Goal: Navigation & Orientation: Find specific page/section

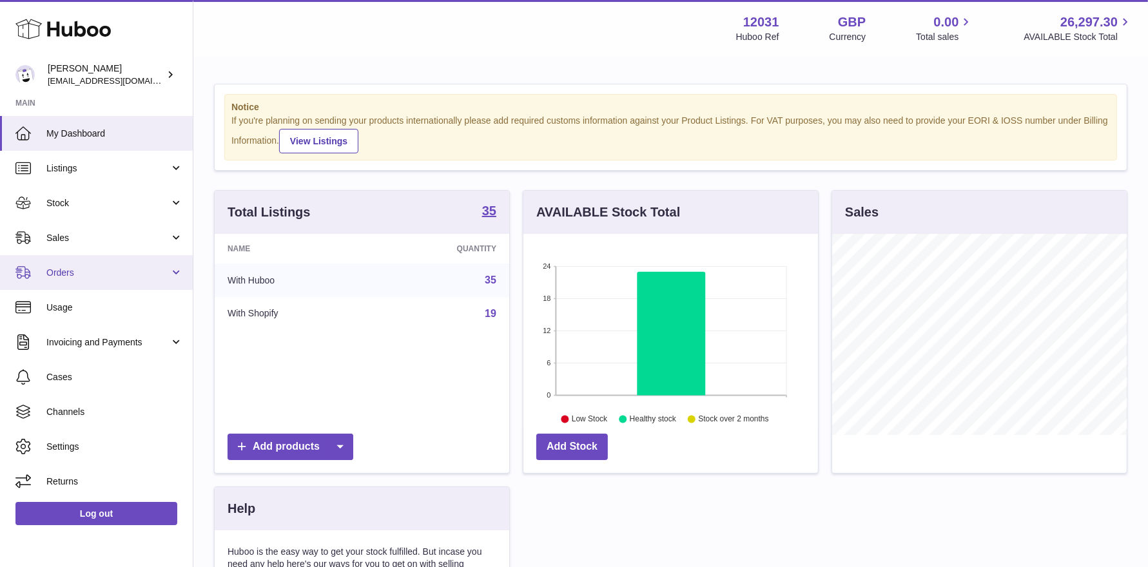
scroll to position [200, 295]
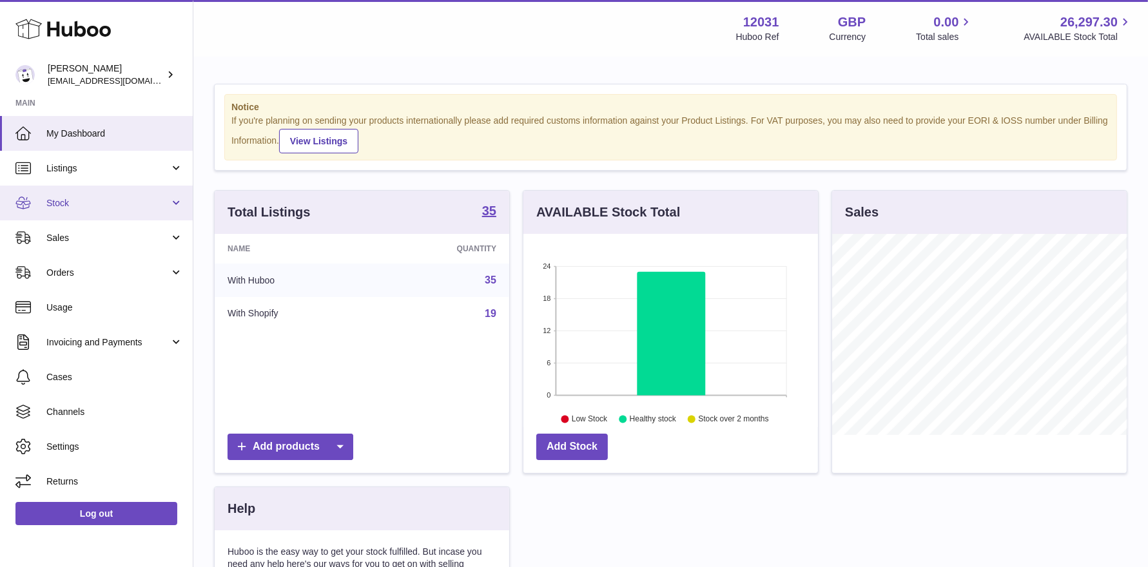
click at [68, 201] on span "Stock" at bounding box center [107, 203] width 123 height 12
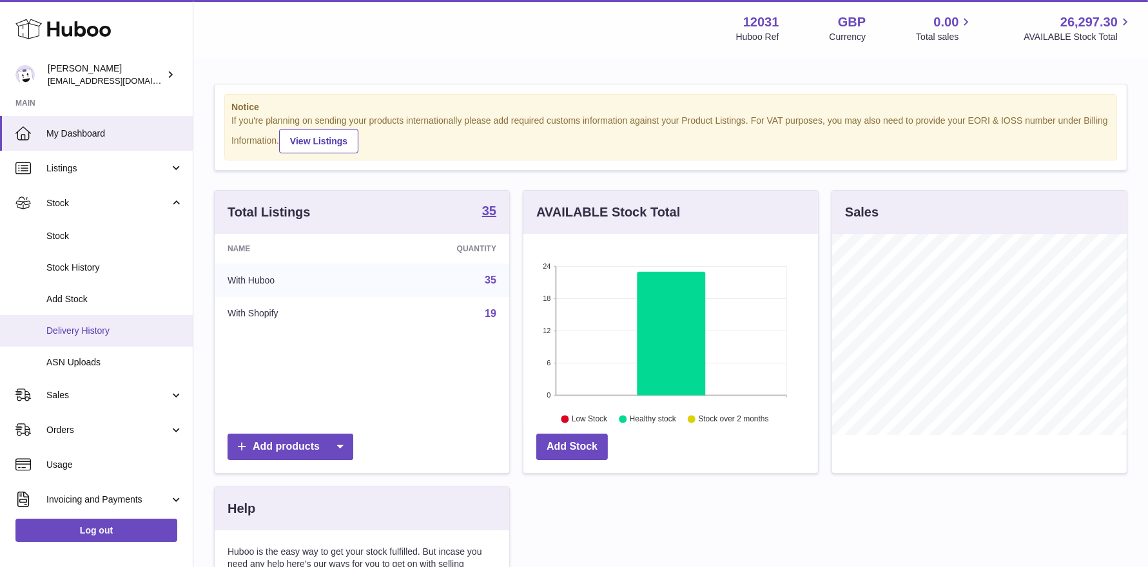
click at [82, 325] on span "Delivery History" at bounding box center [114, 331] width 137 height 12
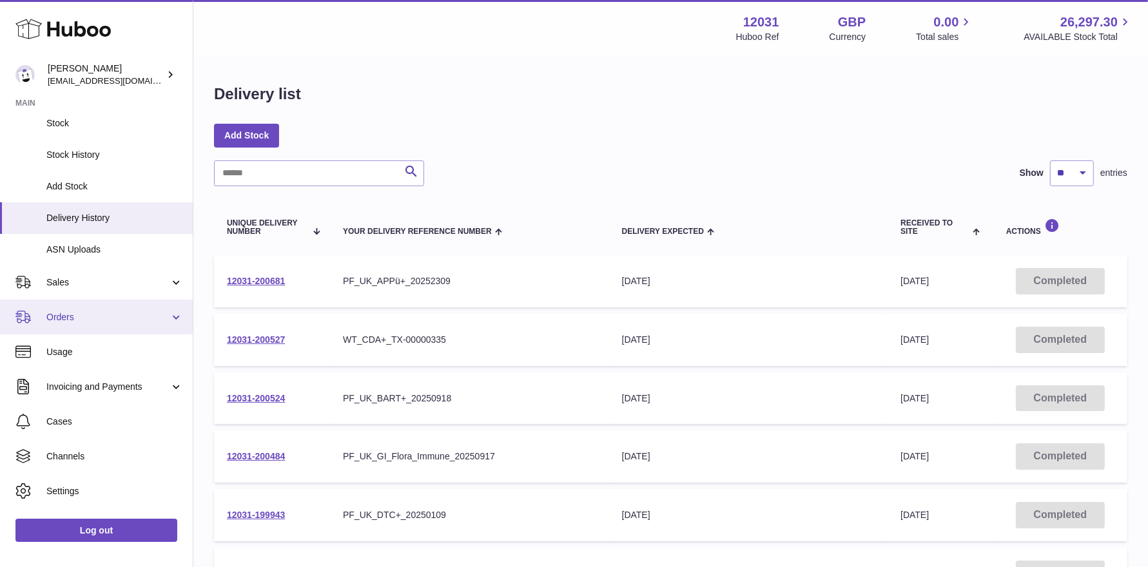
scroll to position [140, 0]
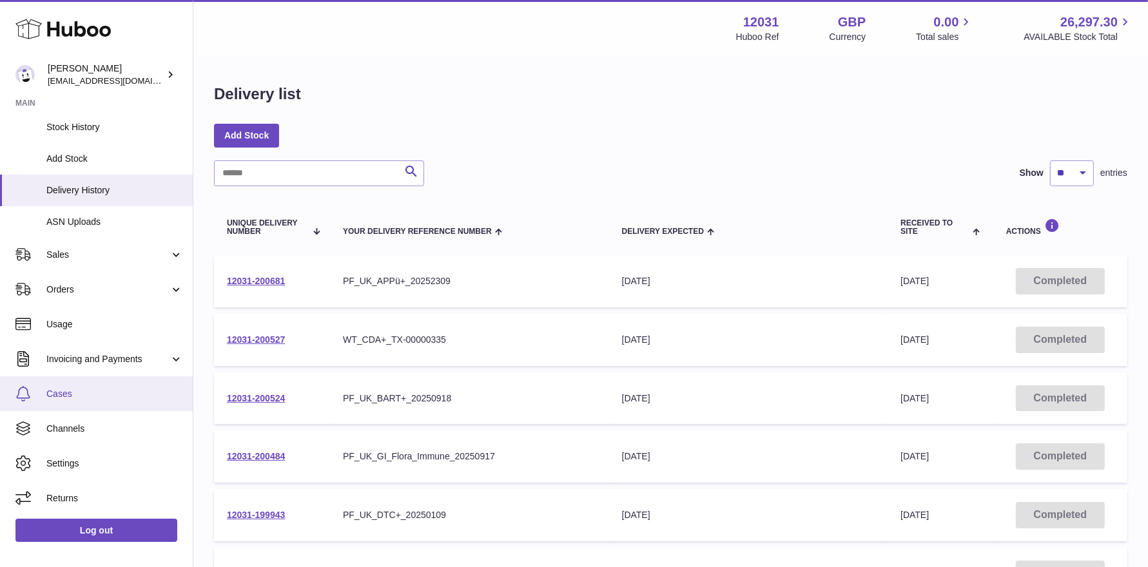
click at [72, 400] on link "Cases" at bounding box center [96, 393] width 193 height 35
